Goal: Task Accomplishment & Management: Manage account settings

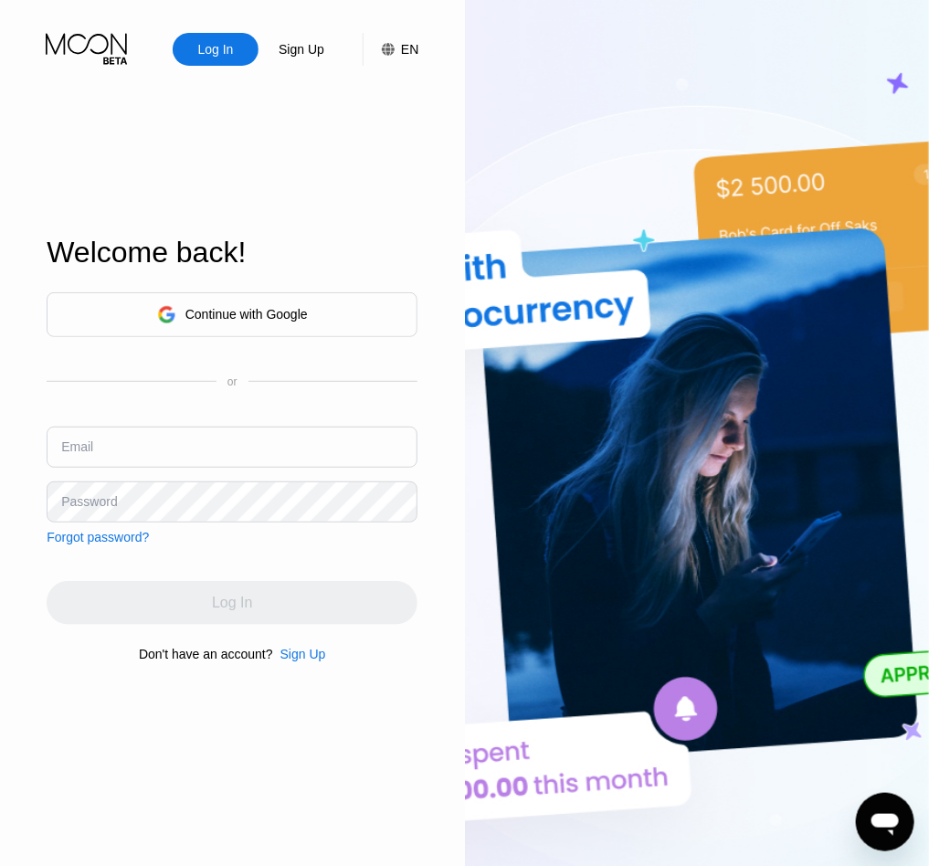
click at [109, 447] on input "text" at bounding box center [232, 446] width 371 height 41
paste input "[EMAIL_ADDRESS][DOMAIN_NAME]"
type input "[EMAIL_ADDRESS][DOMAIN_NAME]"
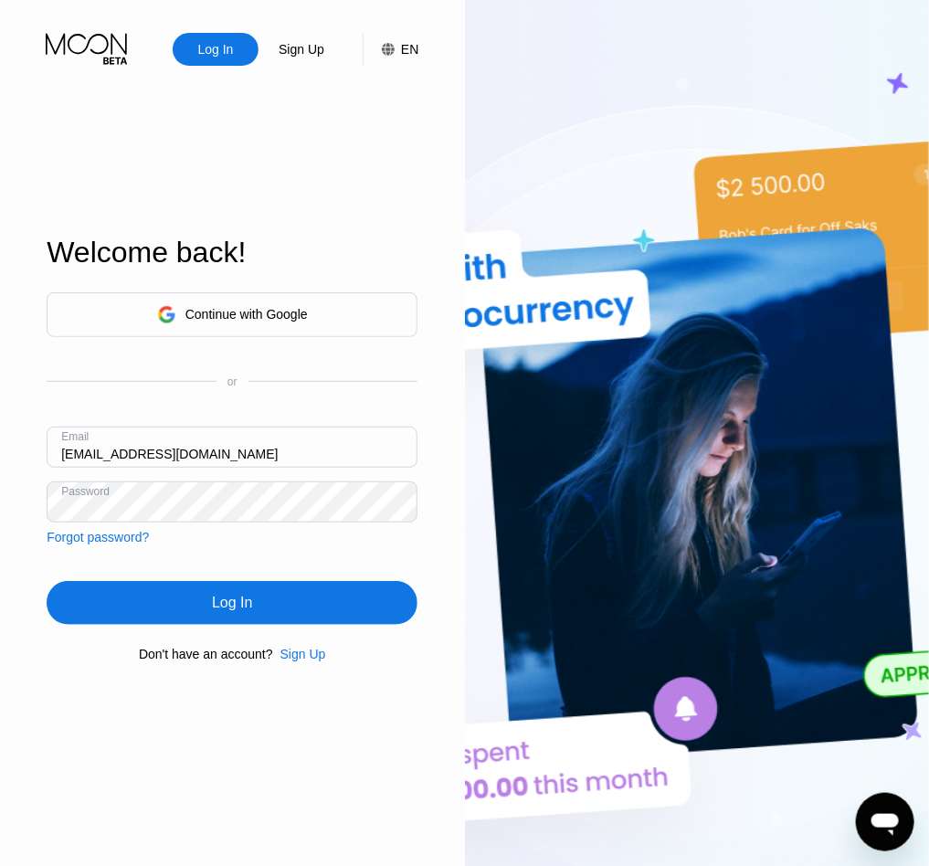
click at [141, 598] on div "Log In" at bounding box center [232, 603] width 371 height 44
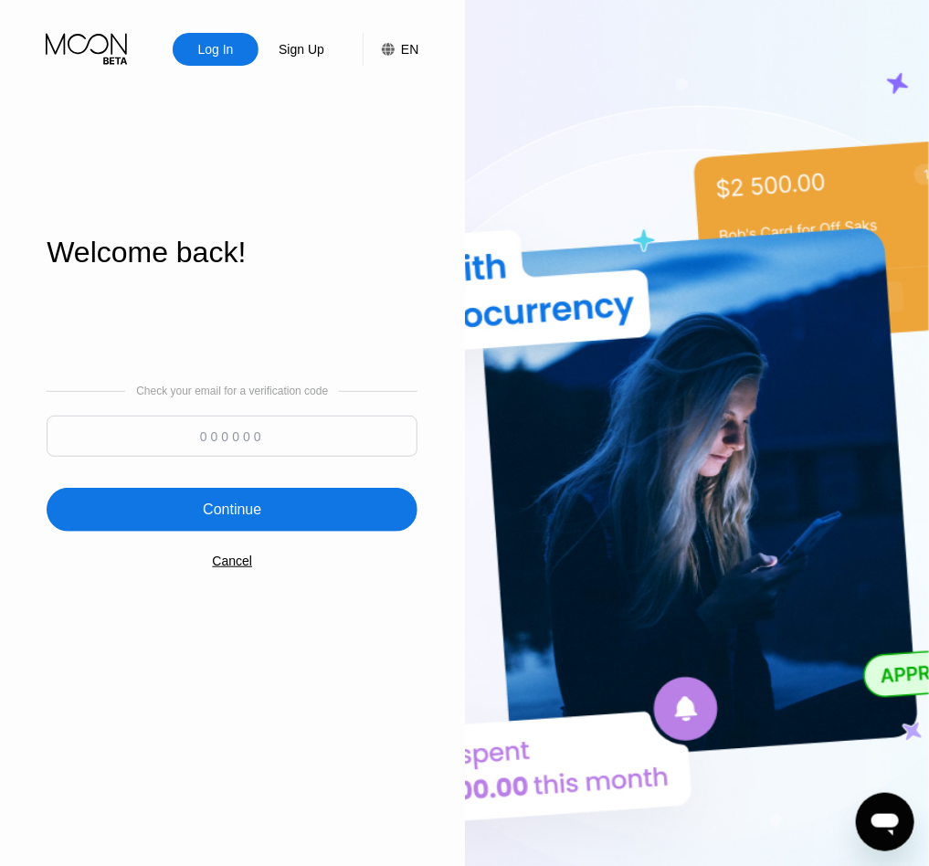
click at [179, 433] on input at bounding box center [232, 436] width 371 height 41
type input "519842"
click at [238, 508] on div "Continue" at bounding box center [232, 509] width 58 height 18
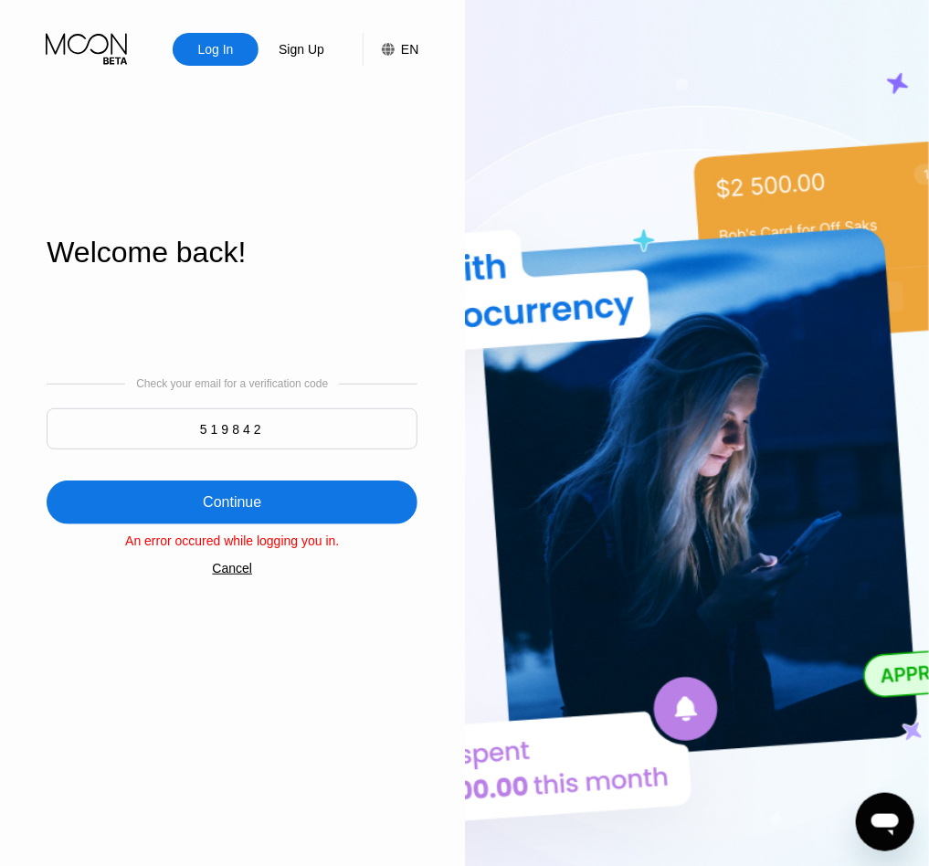
click at [231, 511] on div "Continue" at bounding box center [232, 502] width 58 height 18
drag, startPoint x: 113, startPoint y: 553, endPoint x: 422, endPoint y: 552, distance: 308.7
click at [422, 552] on div "Log In Sign Up EN Language English Save Welcome back! Check your email for a ve…" at bounding box center [232, 476] width 465 height 953
drag, startPoint x: 351, startPoint y: 546, endPoint x: 119, endPoint y: 545, distance: 232.0
click at [119, 545] on div "An error occured while logging you in." at bounding box center [232, 540] width 371 height 15
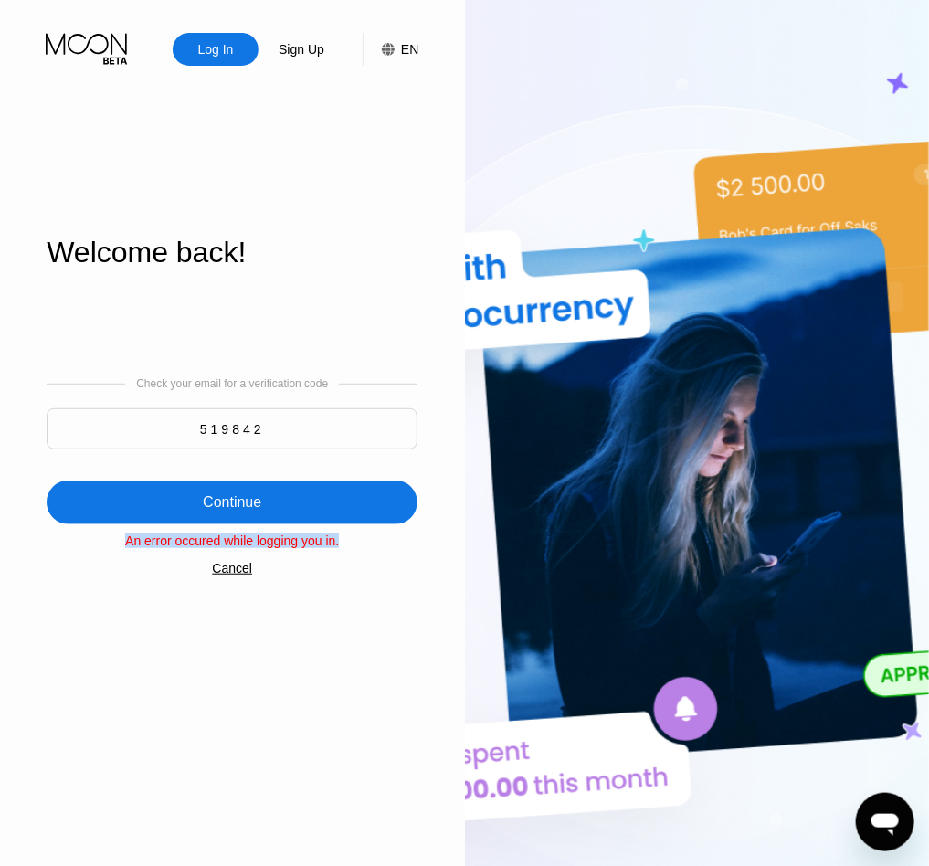
copy div "An error occured while logging you in."
click at [222, 35] on div "Log In" at bounding box center [216, 49] width 86 height 33
click at [210, 45] on div "Log In" at bounding box center [215, 49] width 39 height 18
click at [237, 574] on div "Cancel" at bounding box center [232, 568] width 40 height 15
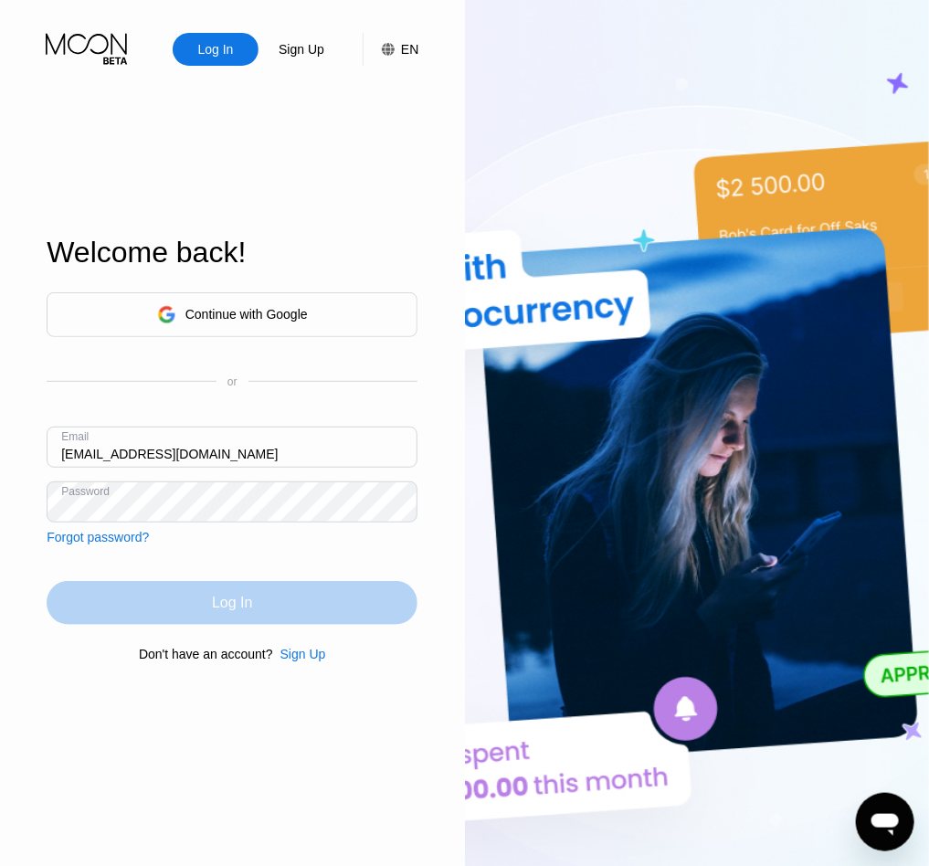
click at [187, 595] on div "Log In" at bounding box center [232, 603] width 371 height 44
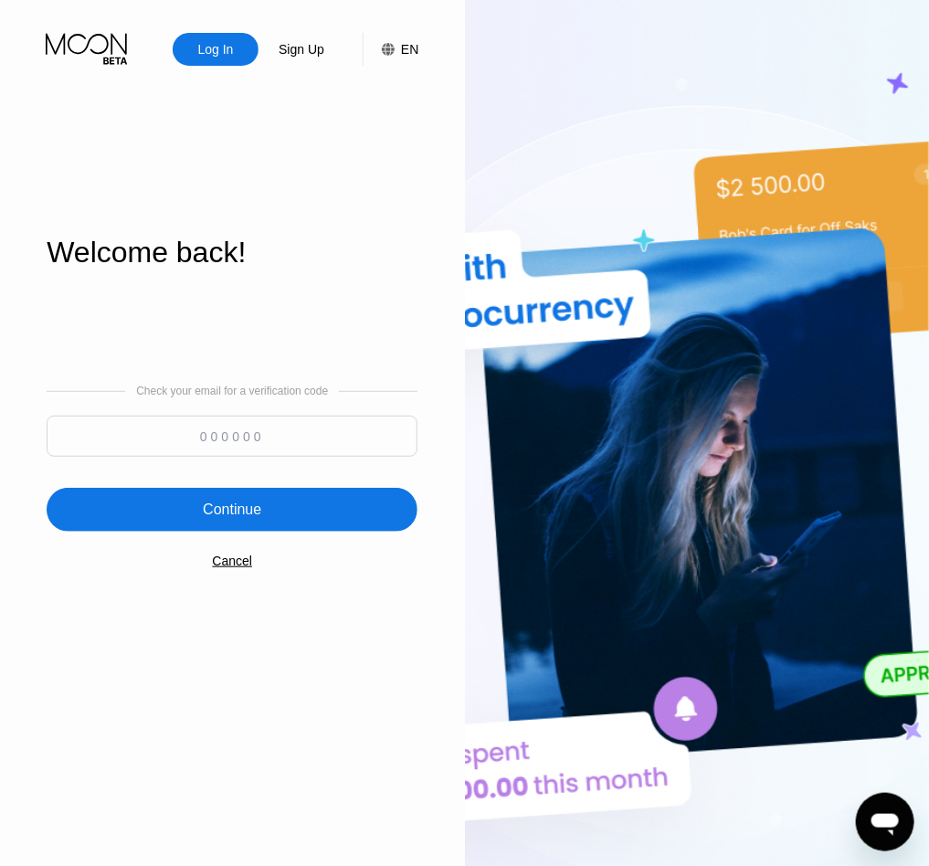
click at [241, 426] on input at bounding box center [232, 436] width 371 height 41
type input "115539"
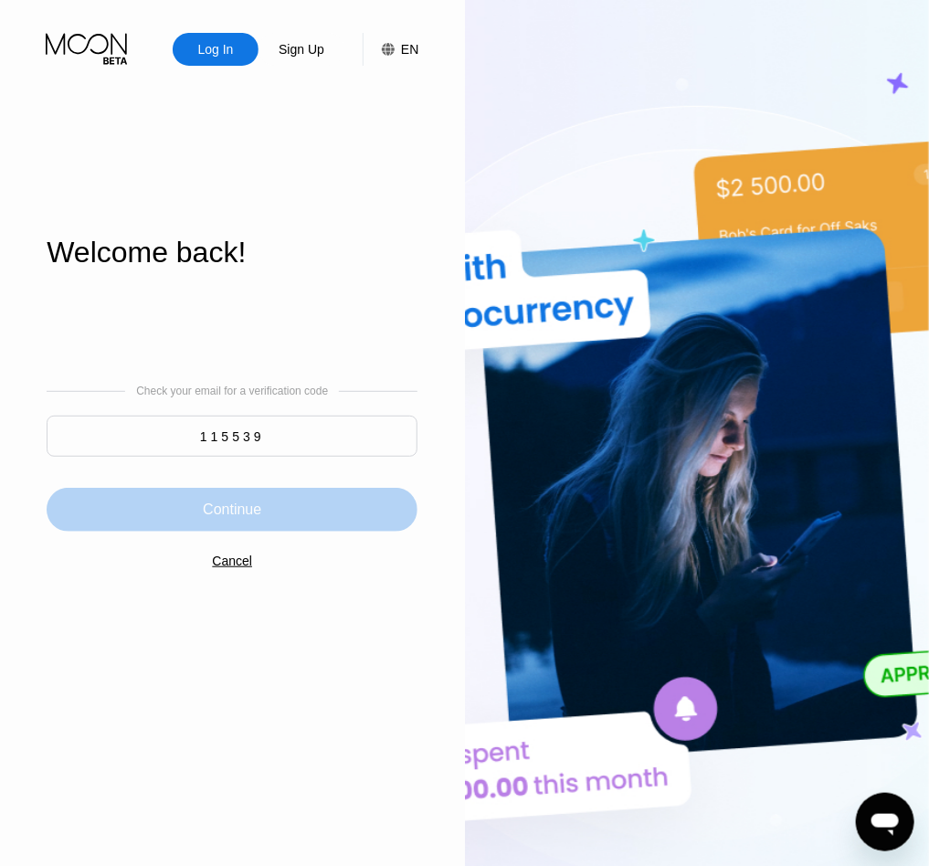
click at [227, 507] on div "Continue" at bounding box center [232, 509] width 58 height 18
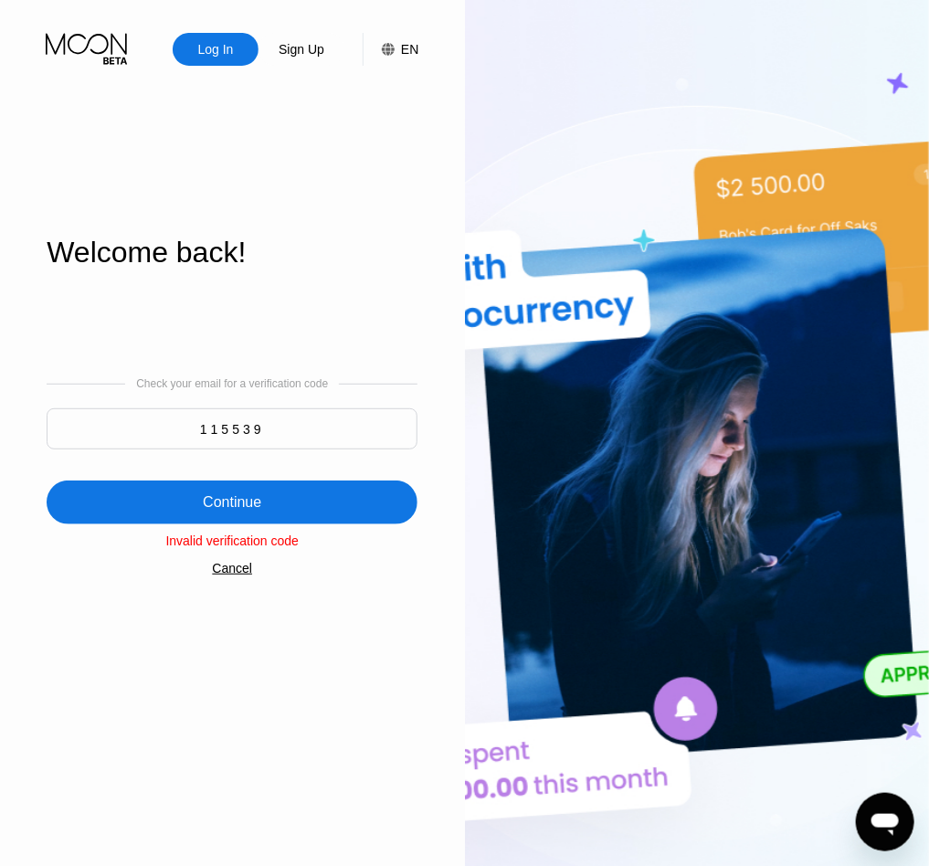
click at [207, 496] on div "Continue" at bounding box center [232, 502] width 58 height 18
click at [225, 575] on div "Cancel" at bounding box center [232, 568] width 40 height 15
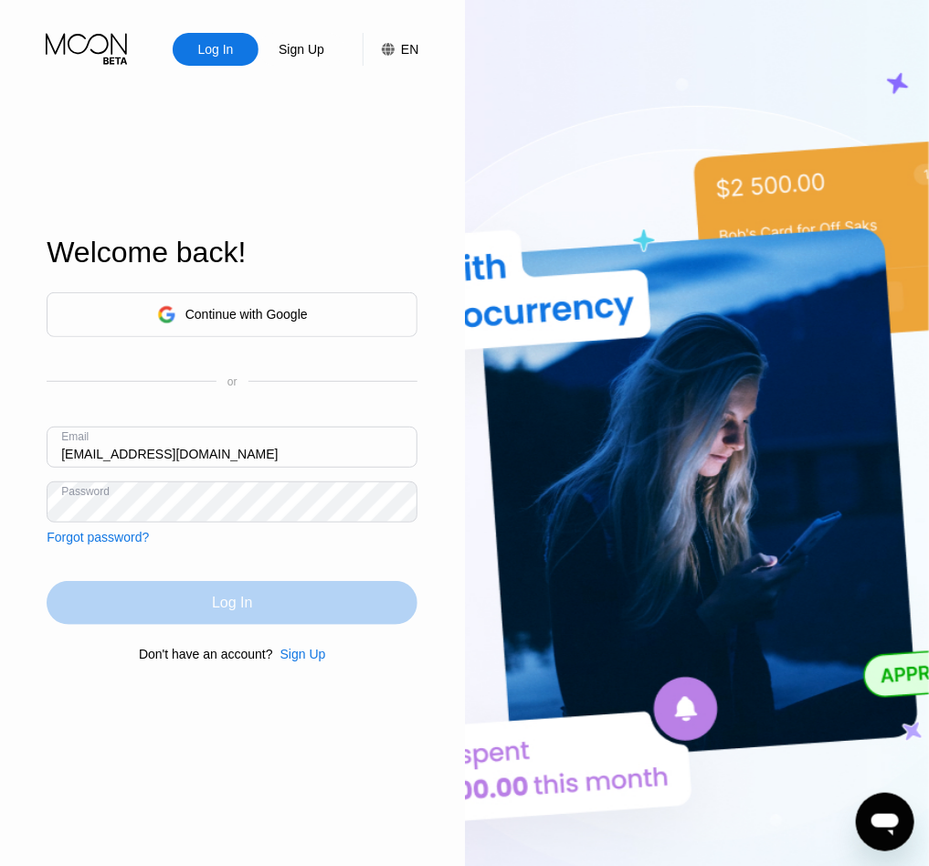
click at [151, 609] on div "Log In" at bounding box center [232, 603] width 371 height 44
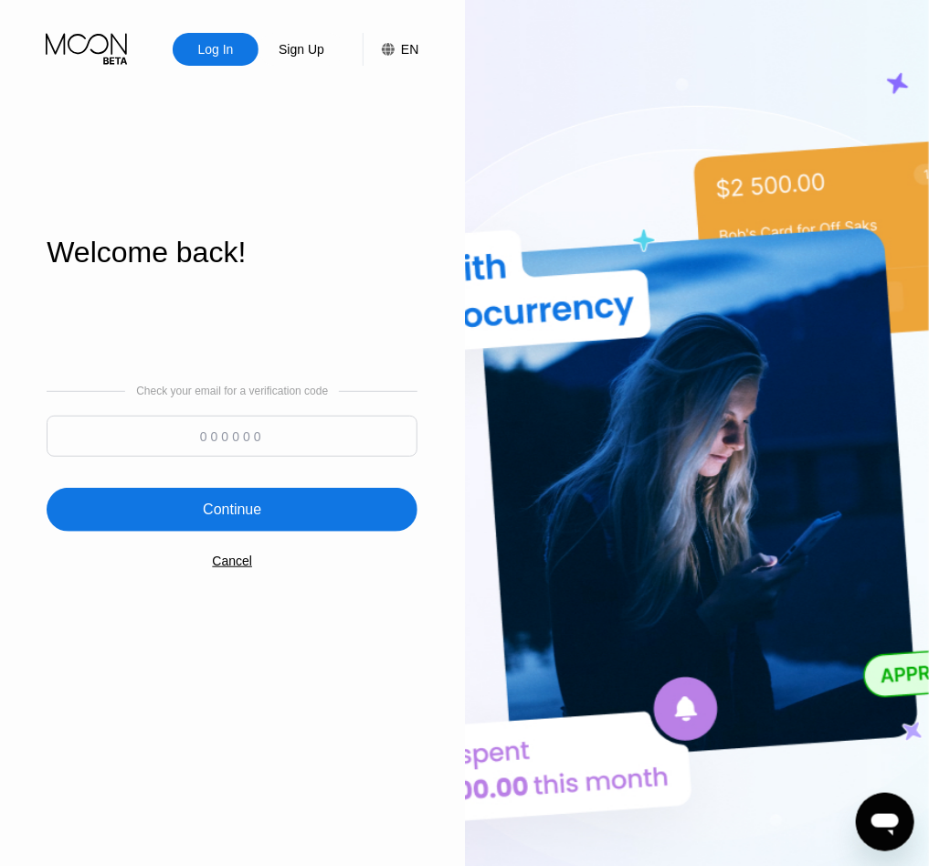
click at [200, 447] on input at bounding box center [232, 436] width 371 height 41
type input "170274"
click at [267, 496] on div "Continue" at bounding box center [232, 510] width 371 height 44
